Goal: Task Accomplishment & Management: Manage account settings

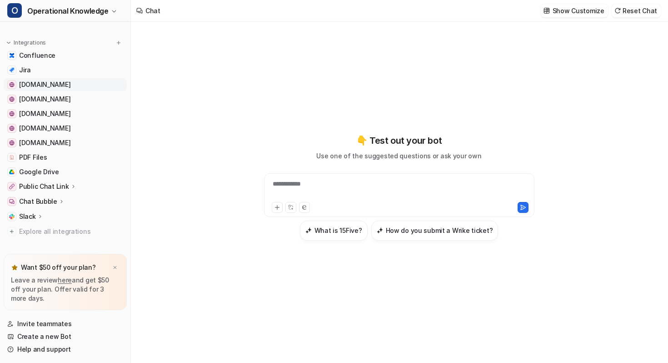
scroll to position [75, 0]
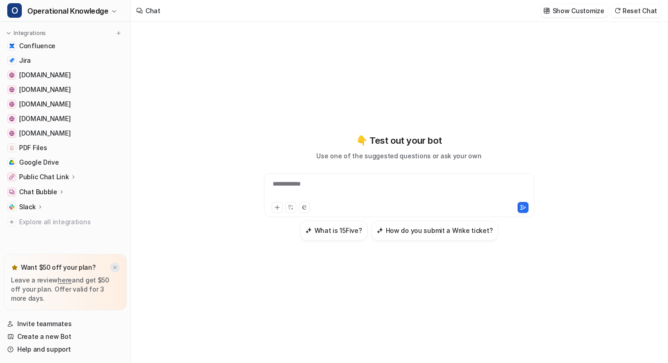
click at [114, 267] on img at bounding box center [114, 267] width 5 height 6
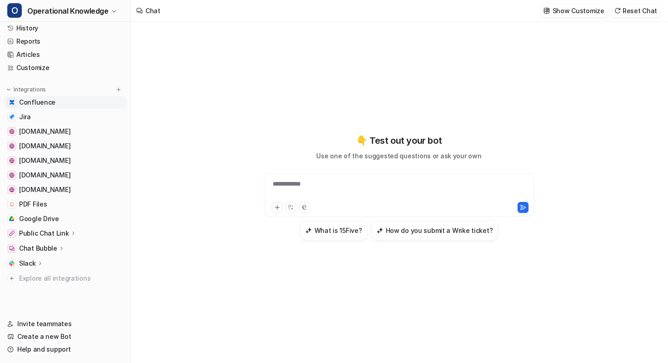
scroll to position [0, 0]
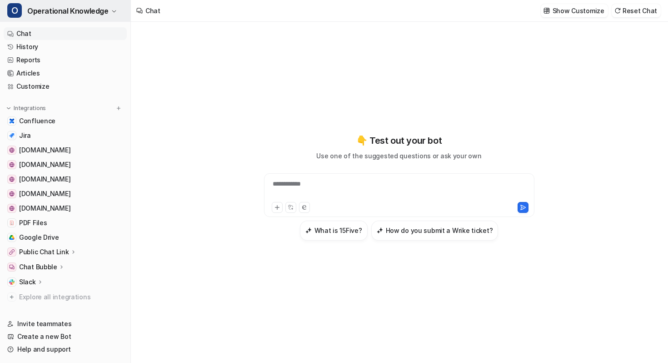
click at [99, 6] on span "Operational Knowledge" at bounding box center [67, 11] width 81 height 13
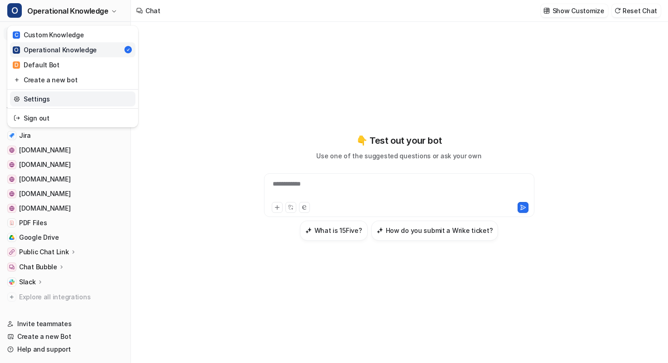
click at [55, 100] on link "Settings" at bounding box center [72, 98] width 125 height 15
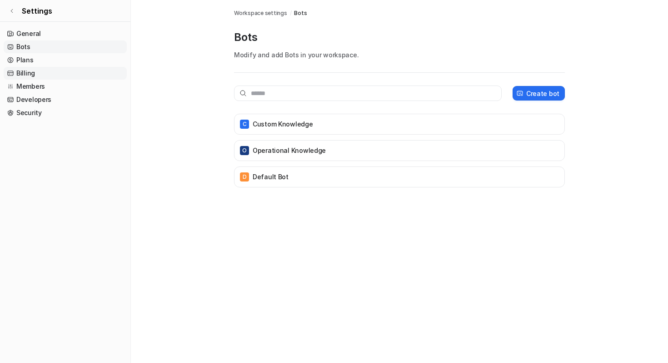
click at [47, 77] on link "Billing" at bounding box center [65, 73] width 123 height 13
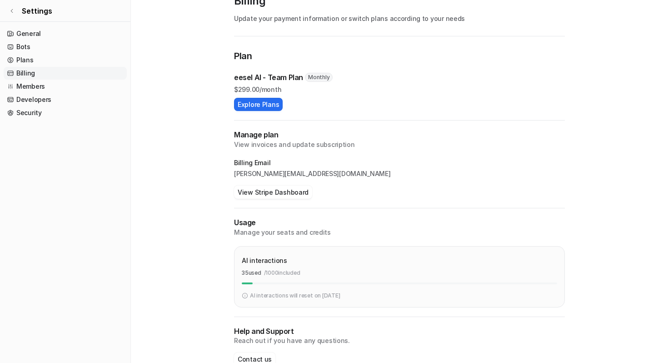
scroll to position [57, 0]
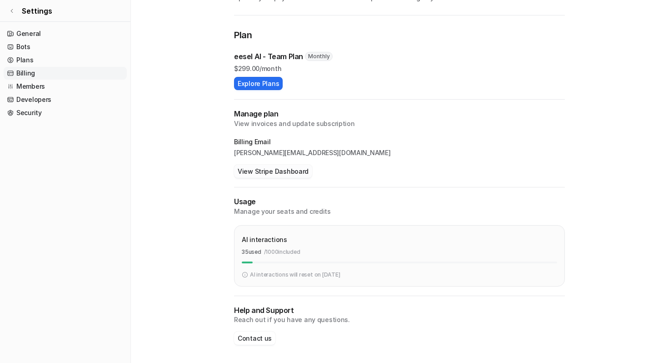
click at [294, 173] on button "View Stripe Dashboard" at bounding box center [273, 171] width 78 height 13
